Goal: Find specific page/section: Find specific page/section

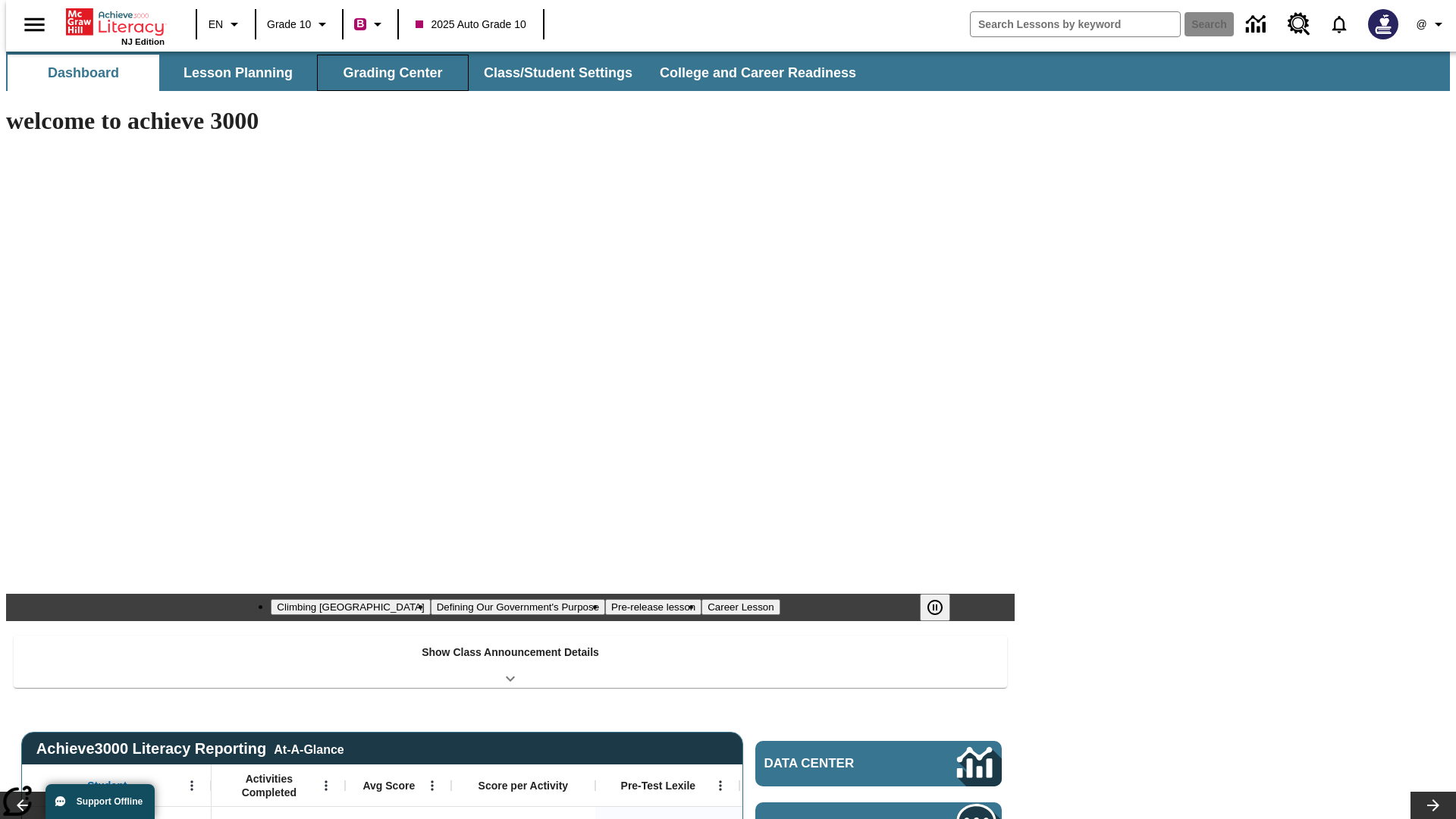
click at [387, 73] on button "Grading Center" at bounding box center [392, 72] width 152 height 36
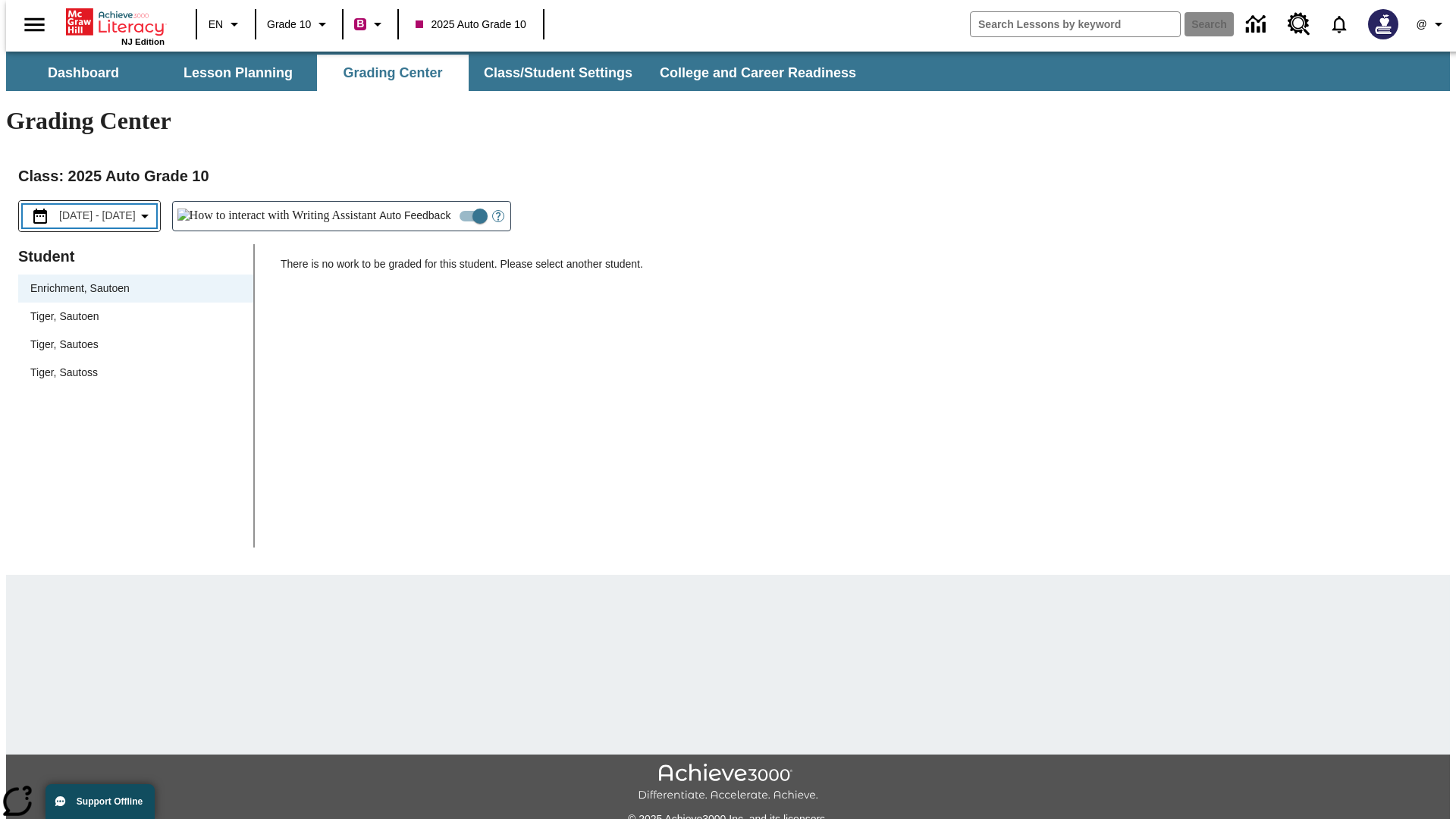
click at [106, 208] on span "[DATE] - [DATE]" at bounding box center [97, 216] width 76 height 16
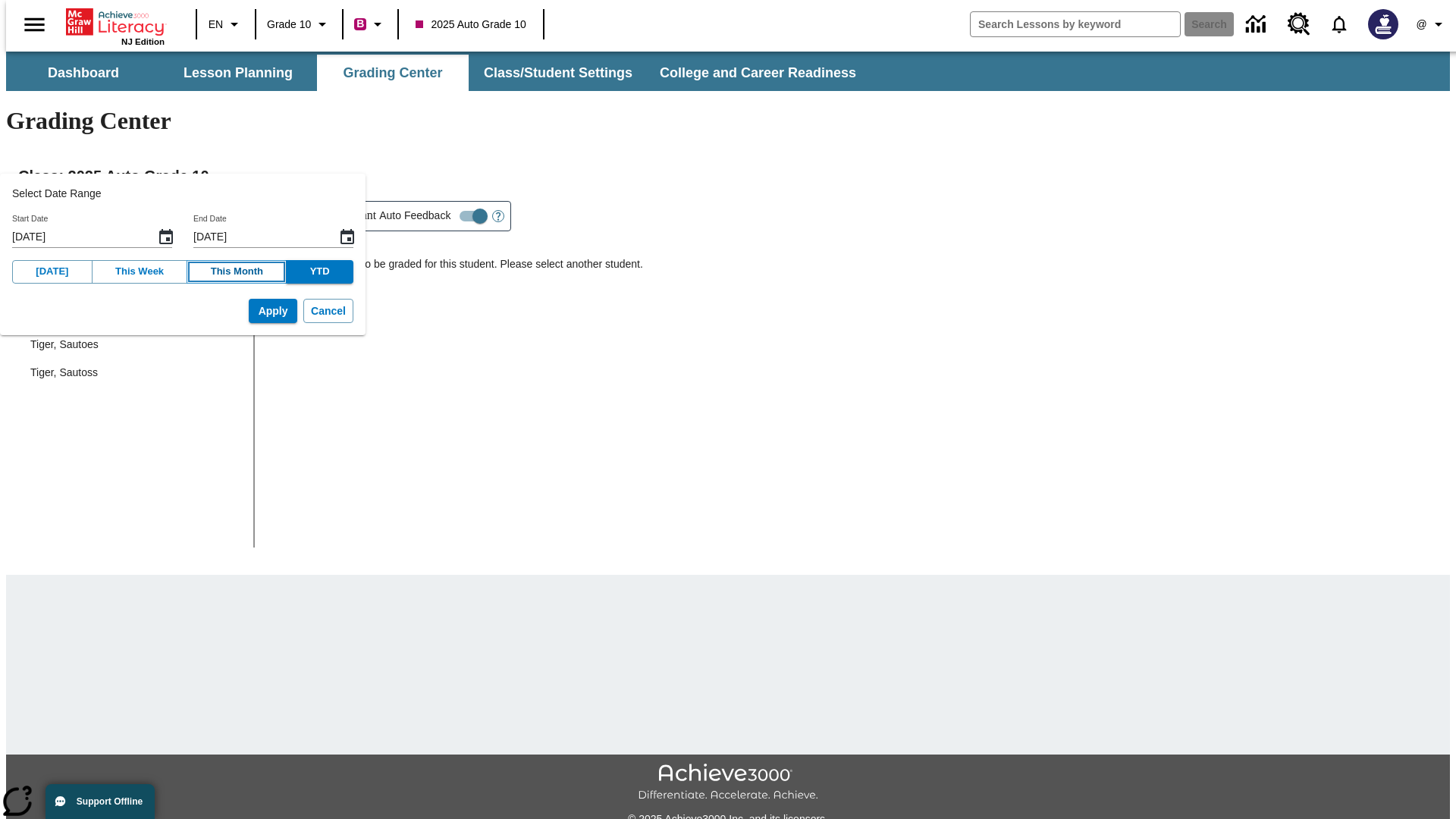
click at [220, 271] on button "This Month" at bounding box center [237, 272] width 100 height 24
type input "[DATE]"
click at [250, 311] on button "Apply" at bounding box center [273, 311] width 49 height 25
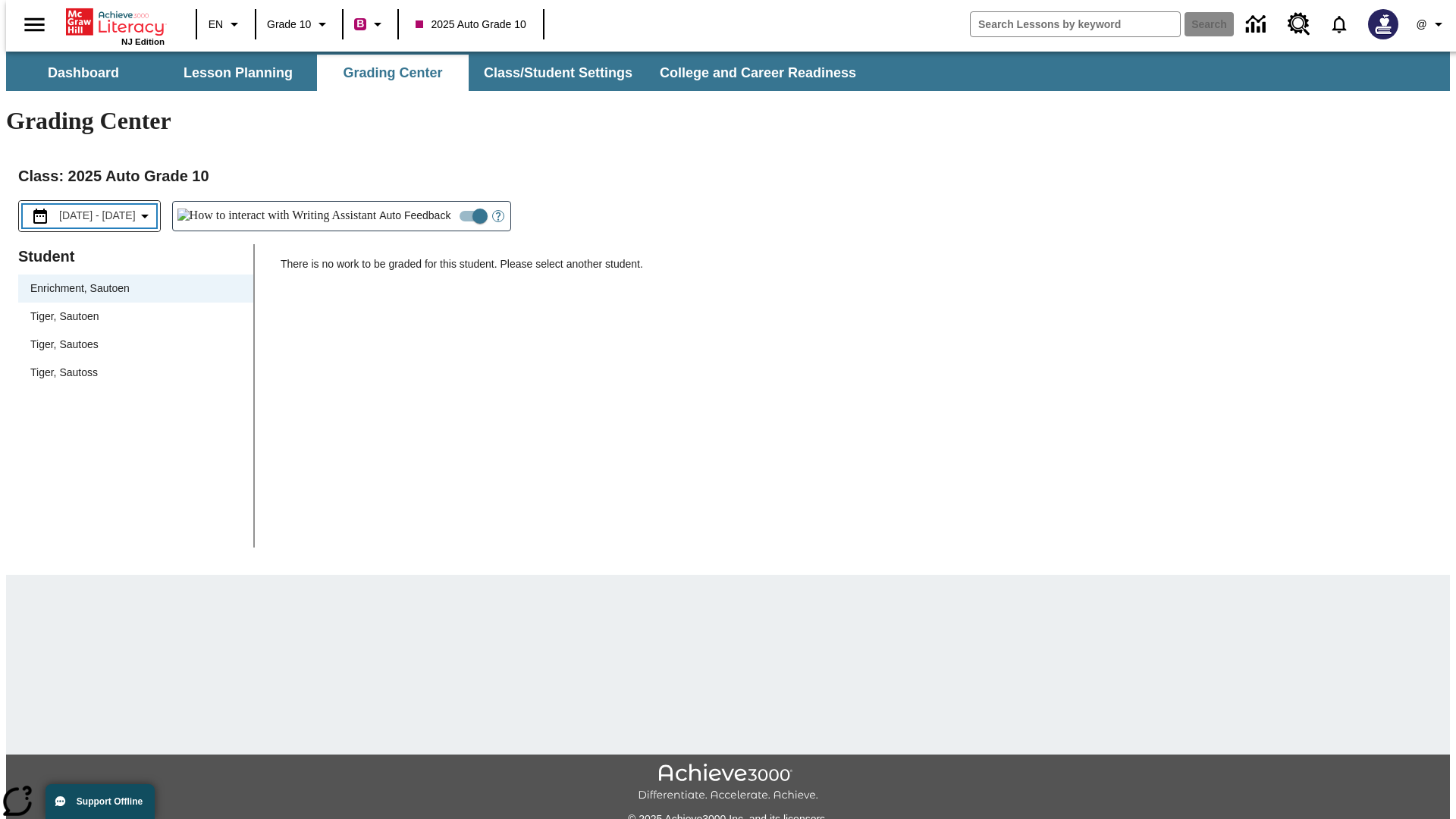
click at [107, 208] on span "[DATE] - [DATE]" at bounding box center [97, 216] width 76 height 16
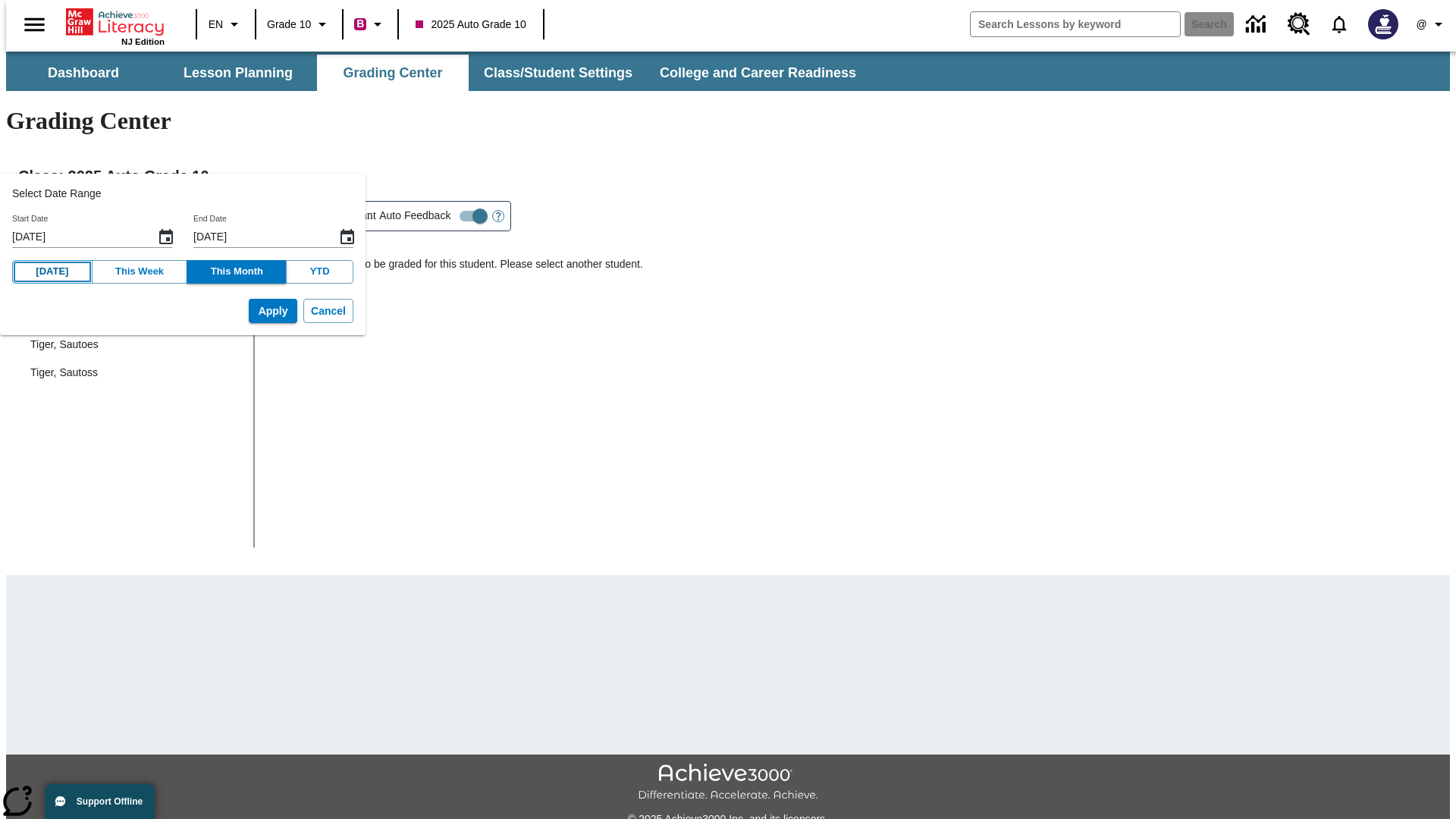
click at [48, 271] on button "[DATE]" at bounding box center [52, 272] width 80 height 24
type input "[DATE]"
click at [250, 311] on button "Apply" at bounding box center [273, 311] width 49 height 25
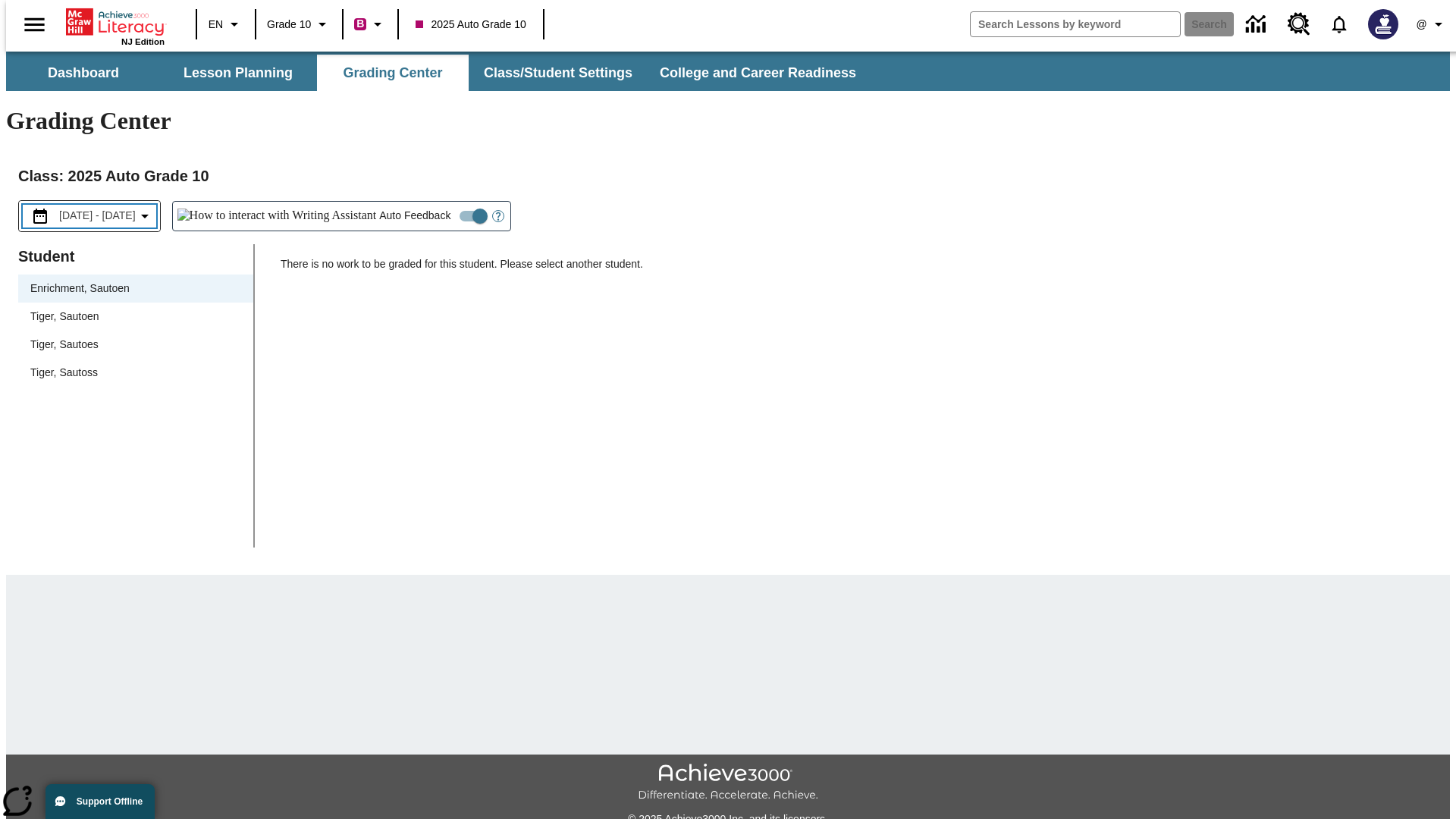
click at [107, 208] on span "[DATE] - [DATE]" at bounding box center [97, 216] width 76 height 16
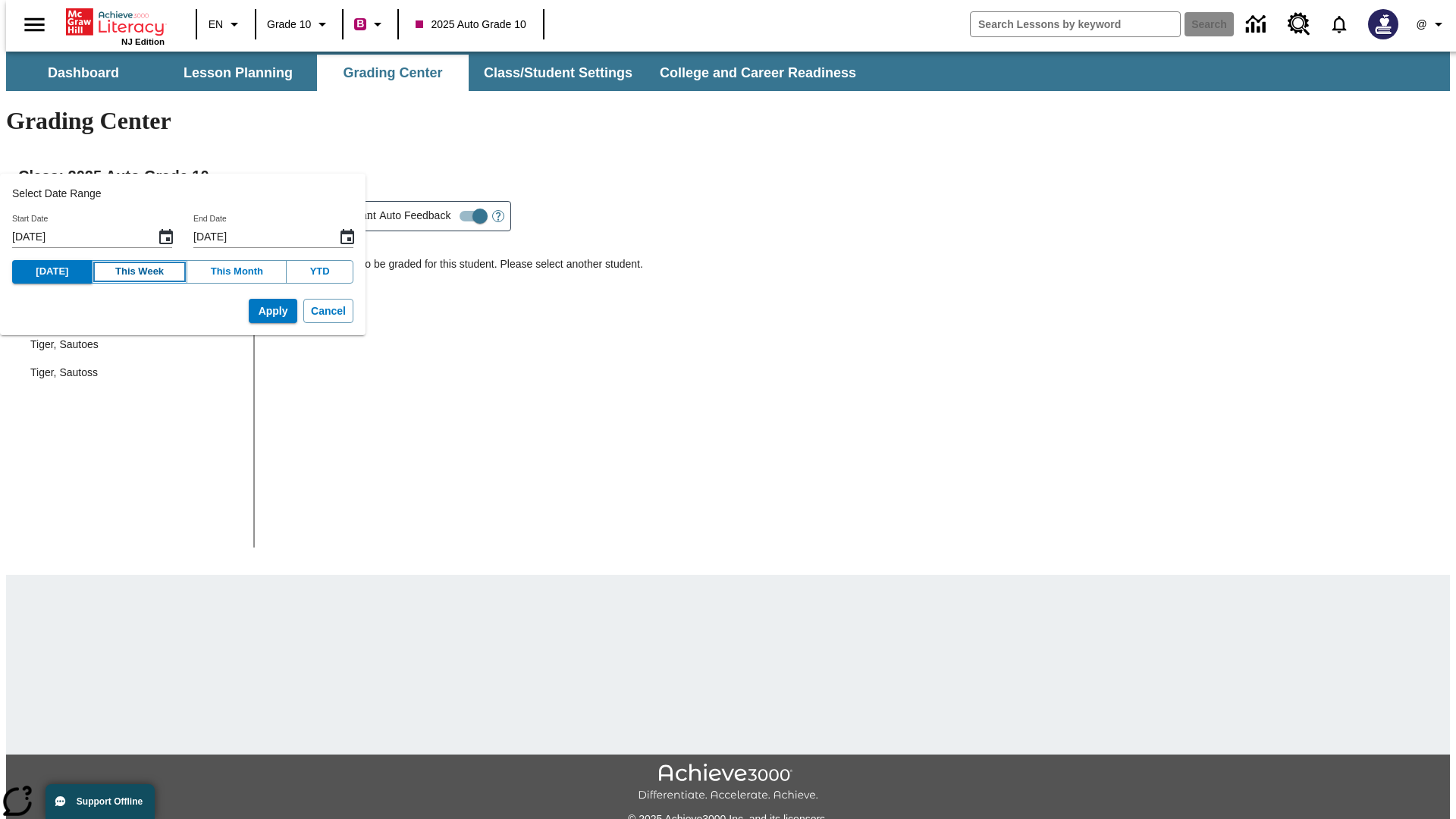
click at [128, 271] on button "This Week" at bounding box center [139, 272] width 96 height 24
type input "[DATE]"
click at [250, 311] on button "Apply" at bounding box center [273, 311] width 49 height 25
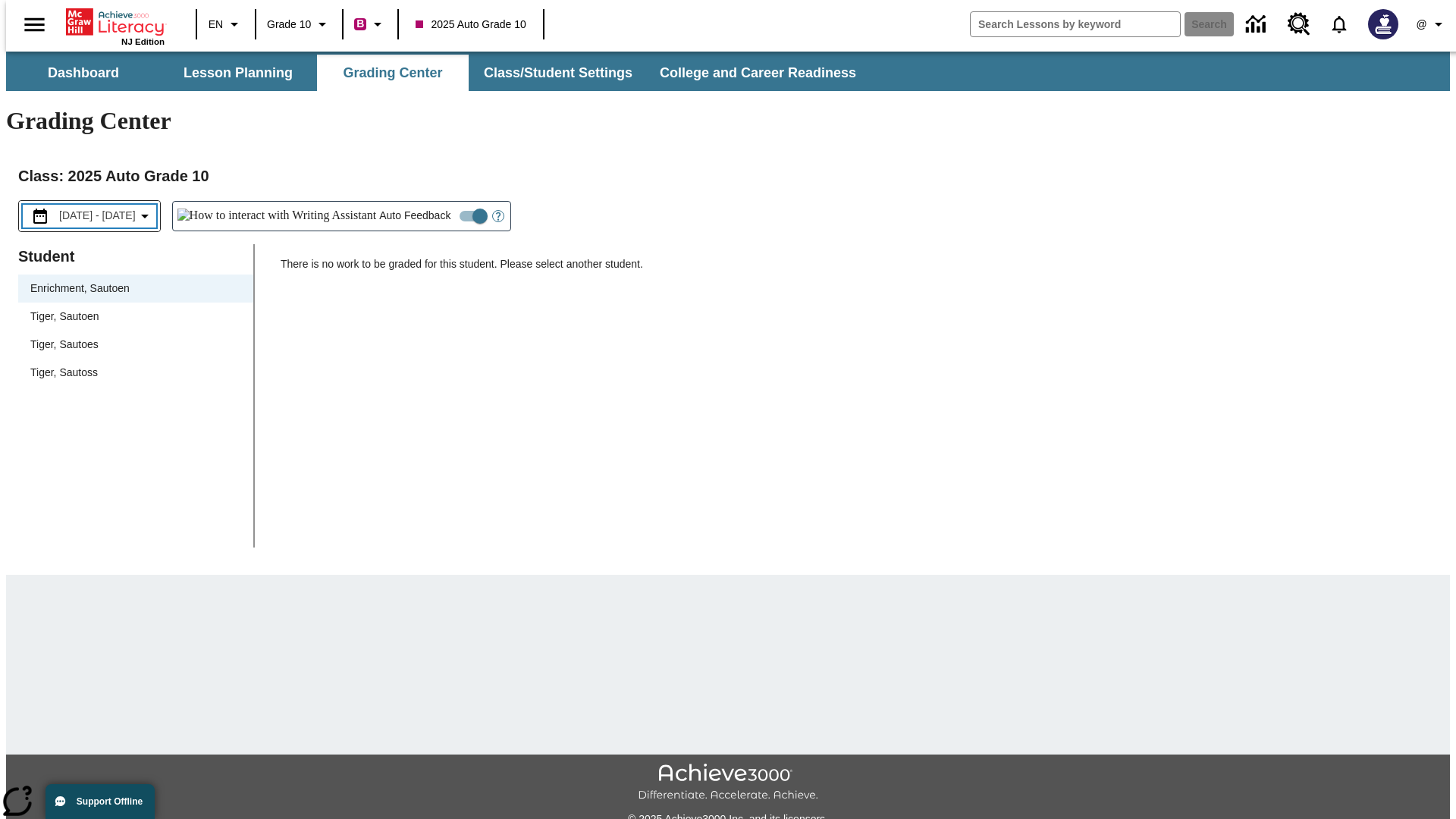
click at [107, 208] on span "[DATE] - [DATE]" at bounding box center [97, 216] width 76 height 16
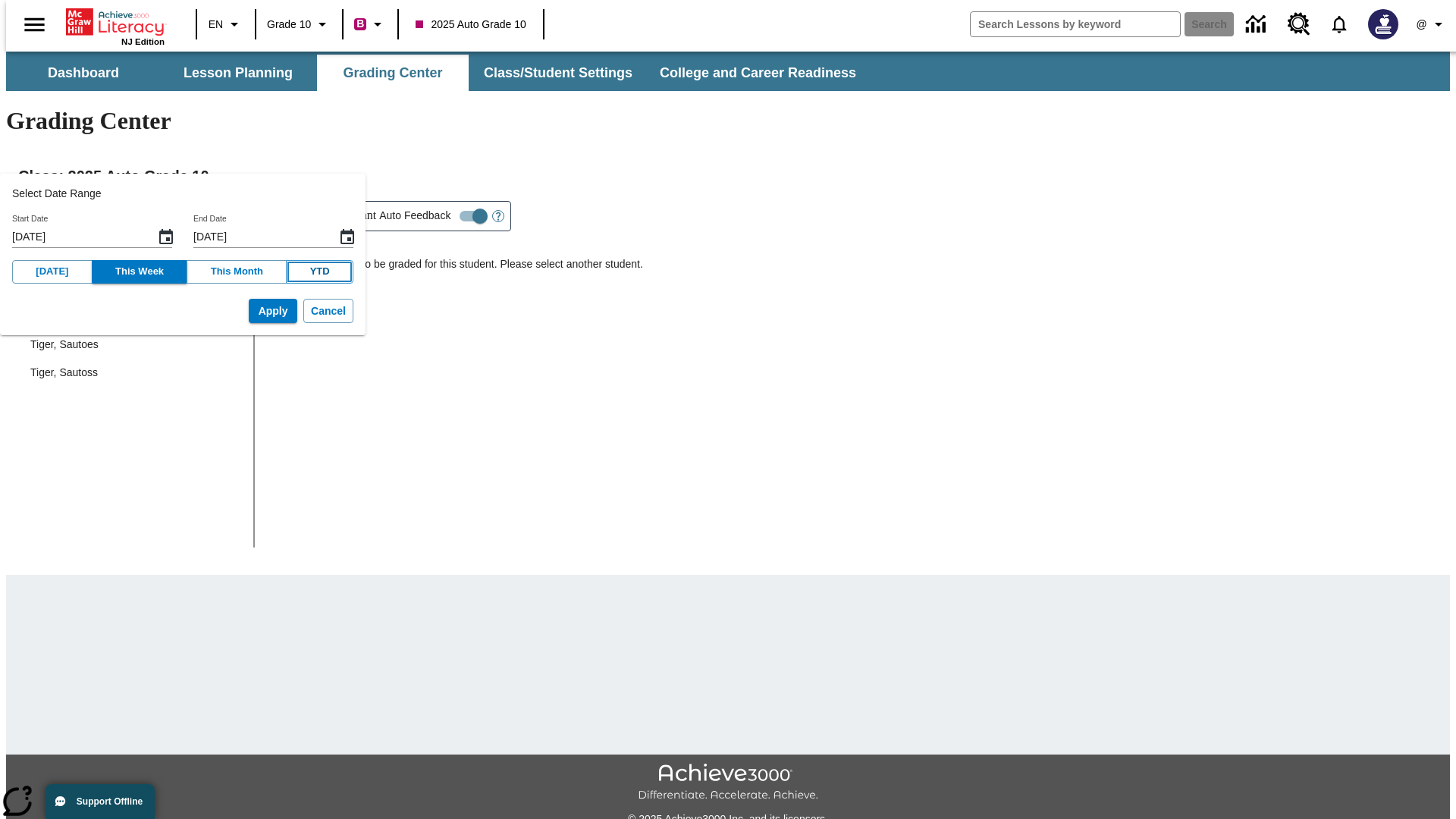
click at [298, 271] on button "YTD" at bounding box center [320, 272] width 68 height 24
type input "[DATE]"
click at [250, 311] on button "Apply" at bounding box center [273, 311] width 49 height 25
